Goal: Task Accomplishment & Management: Use online tool/utility

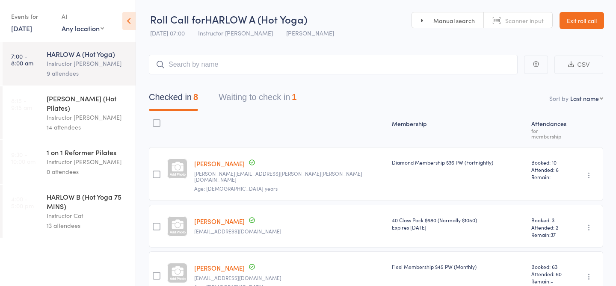
click at [82, 113] on div "Instructor [PERSON_NAME]" at bounding box center [88, 118] width 82 height 10
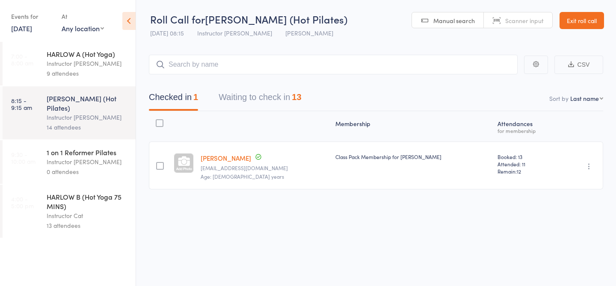
click at [457, 23] on span "Manual search" at bounding box center [454, 20] width 42 height 9
click at [283, 60] on input "search" at bounding box center [333, 65] width 369 height 20
type input "23425"
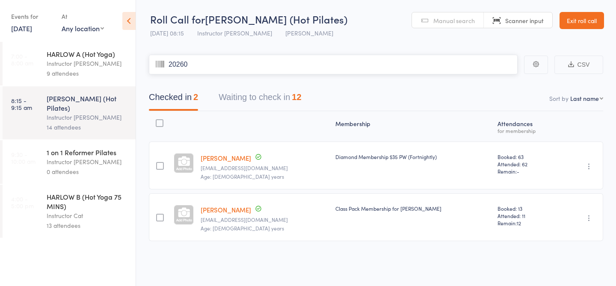
type input "20260"
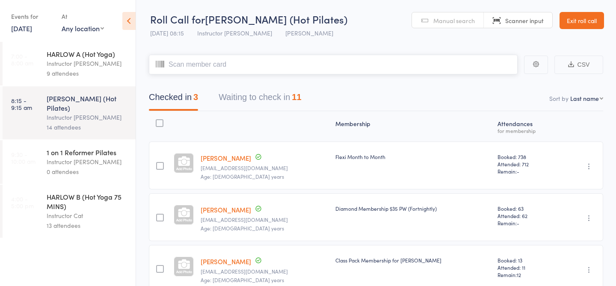
type input "2"
click at [366, 27] on header "Roll Call for HARLOW C (Hot Pilates) 13 Sep 08:15 Instructor Kaitlyn Harlow New…" at bounding box center [376, 21] width 480 height 42
click at [215, 65] on input "search" at bounding box center [333, 65] width 369 height 20
type input "22804"
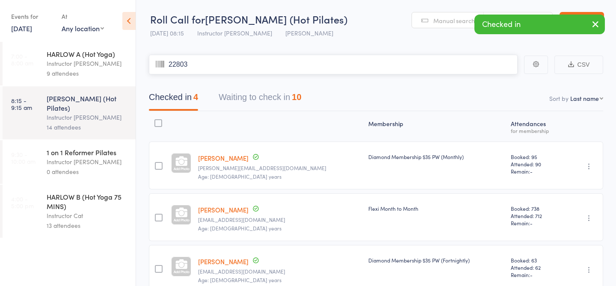
type input "22803"
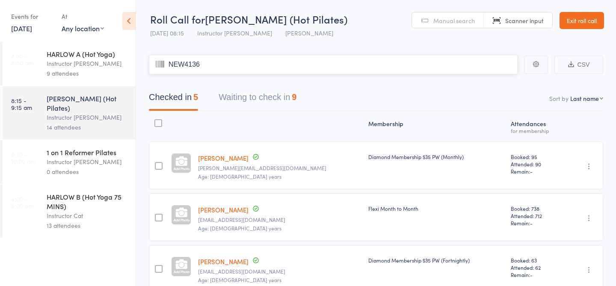
type input "NEW4136"
click at [439, 21] on span "Manual search" at bounding box center [454, 20] width 42 height 9
click at [445, 21] on span "Manual search" at bounding box center [454, 20] width 42 height 9
click at [307, 57] on input "search" at bounding box center [333, 65] width 369 height 20
type input "22487"
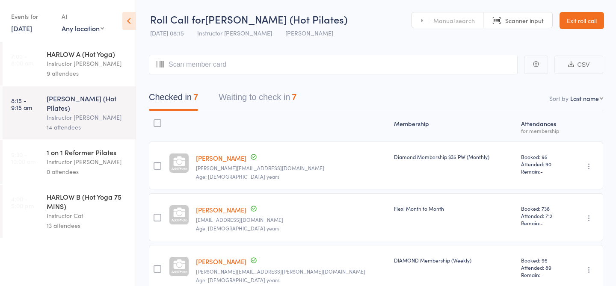
click at [289, 54] on main "CSV Checked in 7 Waiting to check in 7 Sort by Last name First name Last name B…" at bounding box center [376, 289] width 480 height 495
click at [259, 63] on input "search" at bounding box center [333, 65] width 369 height 20
type input "23874"
click at [237, 70] on input "search" at bounding box center [333, 65] width 369 height 20
type input "22773"
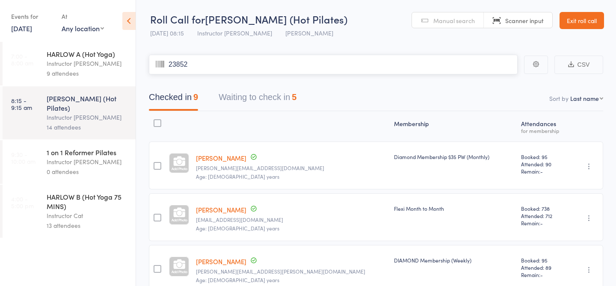
type input "23852"
click at [225, 58] on input "search" at bounding box center [333, 65] width 369 height 20
type input "23432"
